Goal: Information Seeking & Learning: Learn about a topic

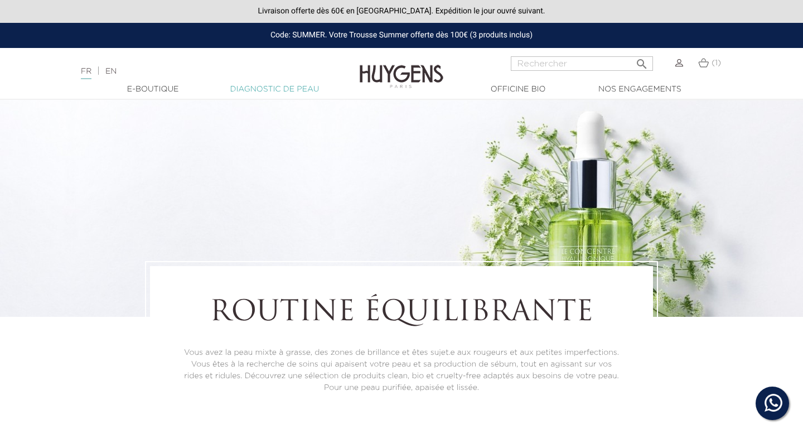
click at [285, 86] on link "Diagnostic de peau" at bounding box center [275, 90] width 112 height 12
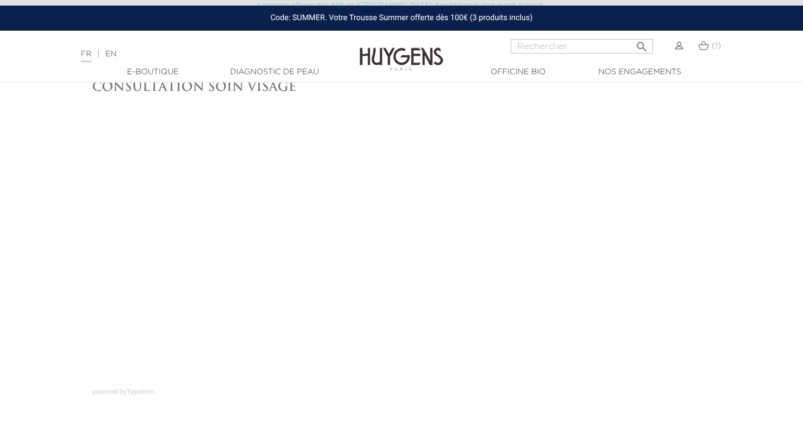
scroll to position [76, 0]
